Goal: Task Accomplishment & Management: Use online tool/utility

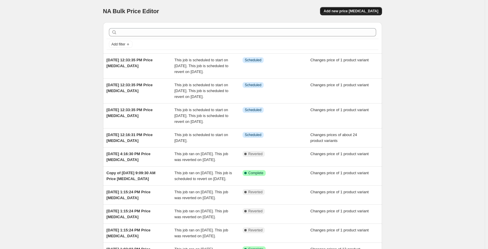
click at [369, 11] on span "Add new price [MEDICAL_DATA]" at bounding box center [351, 11] width 55 height 5
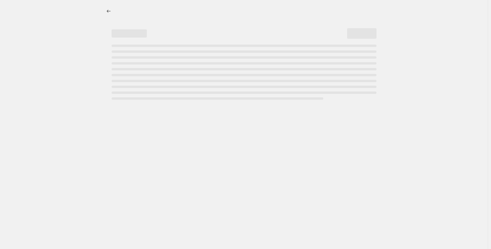
select select "percentage"
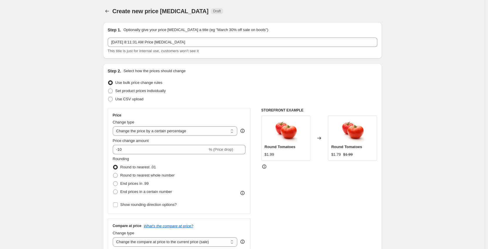
click at [142, 93] on span "Set product prices individually" at bounding box center [140, 91] width 51 height 6
click at [108, 89] on input "Set product prices individually" at bounding box center [108, 89] width 0 height 0
radio input "true"
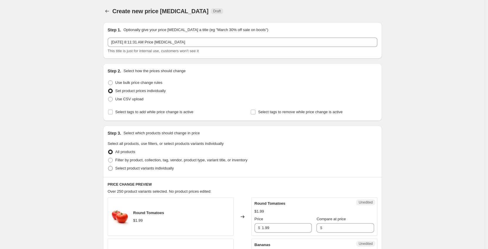
click at [137, 170] on span "Select product variants individually" at bounding box center [144, 168] width 58 height 4
click at [108, 167] on input "Select product variants individually" at bounding box center [108, 166] width 0 height 0
radio input "true"
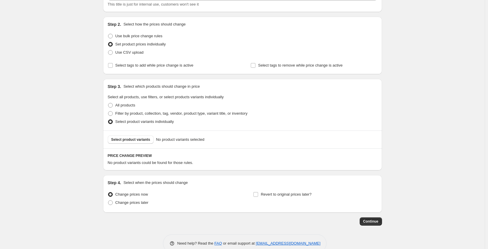
scroll to position [59, 0]
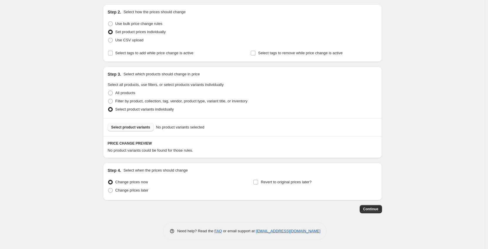
click at [133, 127] on span "Select product variants" at bounding box center [130, 127] width 39 height 5
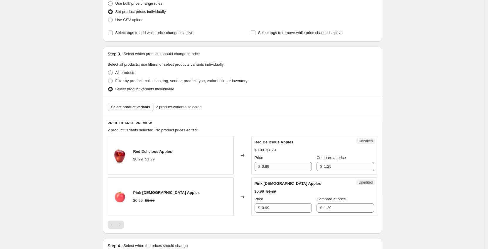
scroll to position [88, 0]
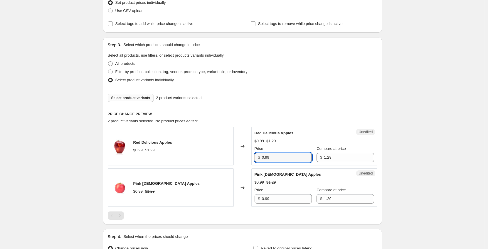
drag, startPoint x: 287, startPoint y: 157, endPoint x: 249, endPoint y: 159, distance: 37.6
click at [249, 159] on div "Red Delicious Apples $0.99 $1.29 Changed to Unedited Red Delicious Apples $0.99…" at bounding box center [243, 146] width 270 height 38
type input "0.69"
drag, startPoint x: 276, startPoint y: 200, endPoint x: 241, endPoint y: 203, distance: 34.5
click at [241, 203] on div "Pink [DEMOGRAPHIC_DATA] Apples $0.99 $1.29 Changed to Unedited Pink [DEMOGRAPHI…" at bounding box center [243, 188] width 270 height 38
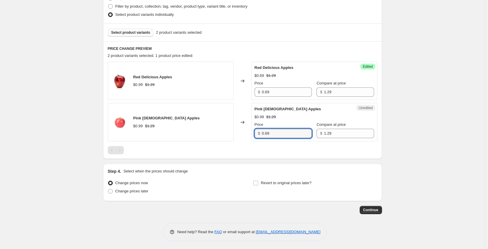
scroll to position [155, 0]
type input "0.69"
click at [127, 190] on span "Change prices later" at bounding box center [131, 190] width 33 height 4
click at [108, 189] on input "Change prices later" at bounding box center [108, 188] width 0 height 0
radio input "true"
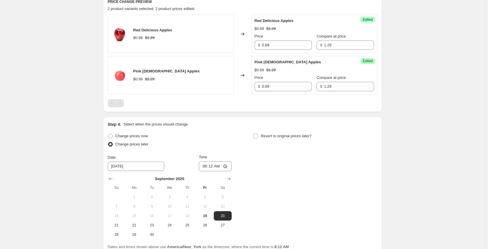
scroll to position [255, 0]
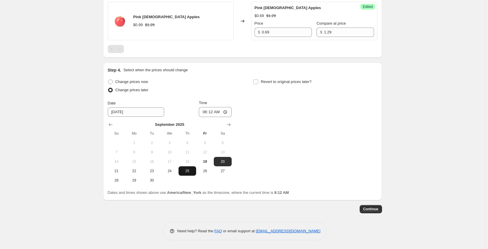
click at [187, 173] on span "25" at bounding box center [187, 171] width 13 height 5
type input "[DATE]"
click at [206, 110] on input "08:12" at bounding box center [215, 112] width 33 height 10
type input "00:01"
click at [257, 82] on input "Revert to original prices later?" at bounding box center [256, 82] width 5 height 5
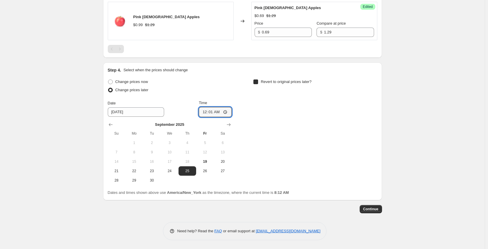
checkbox input "true"
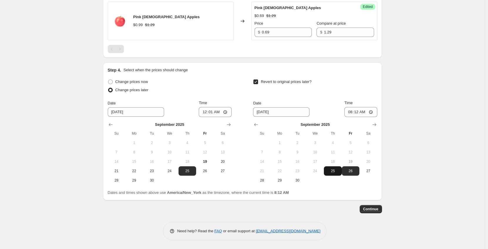
click at [335, 170] on span "25" at bounding box center [332, 171] width 13 height 5
type input "[DATE]"
click at [350, 111] on input "08:12" at bounding box center [361, 112] width 33 height 10
type input "23:59"
click at [379, 212] on button "Continue" at bounding box center [371, 209] width 22 height 8
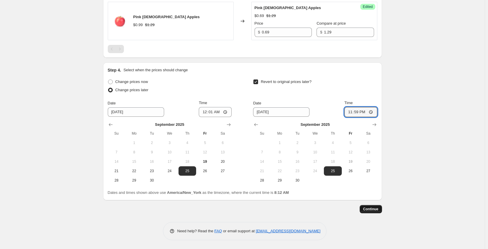
scroll to position [0, 0]
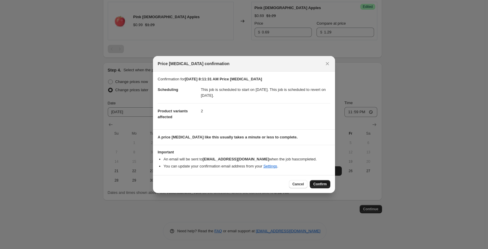
click at [317, 184] on span "Confirm" at bounding box center [320, 184] width 14 height 5
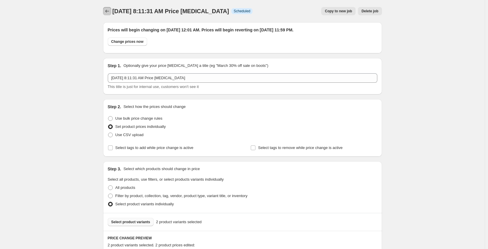
click at [110, 13] on icon "Price change jobs" at bounding box center [107, 11] width 6 height 6
